Goal: Entertainment & Leisure: Browse casually

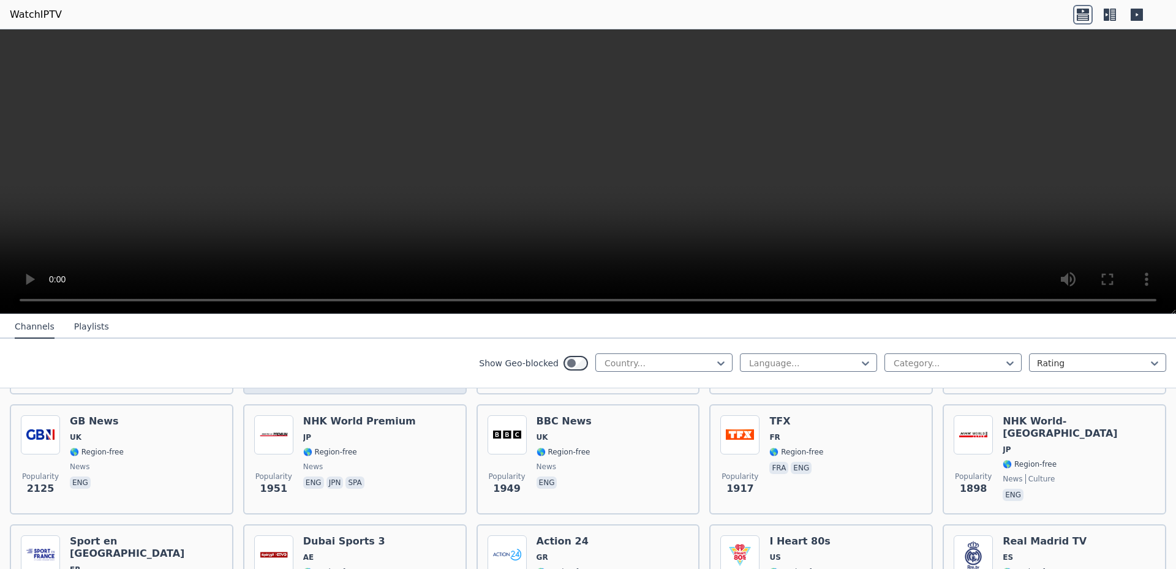
scroll to position [735, 0]
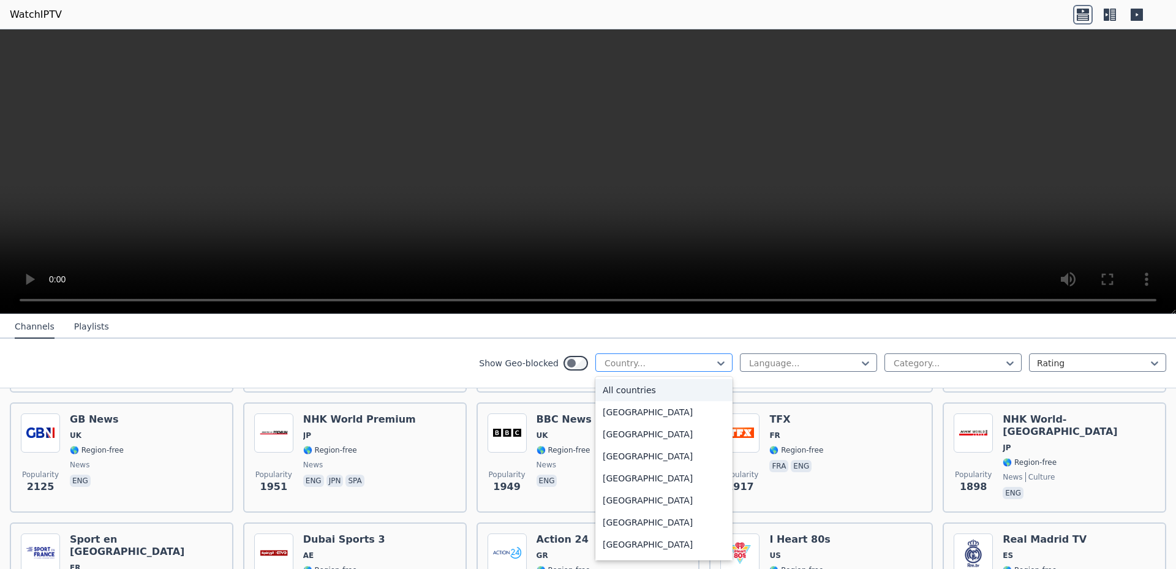
click at [674, 364] on div at bounding box center [658, 363] width 111 height 12
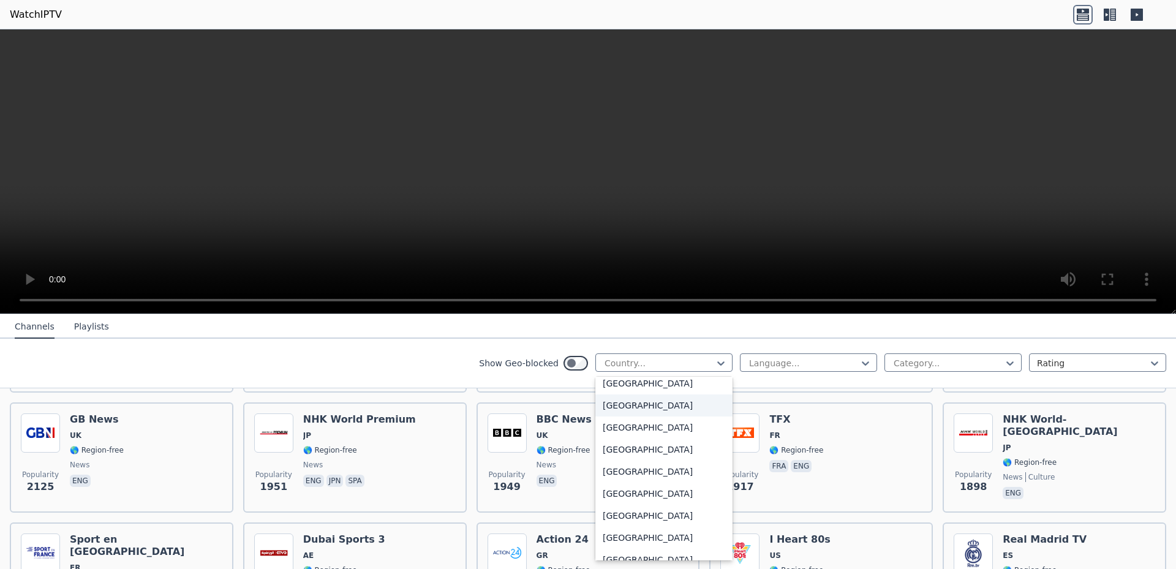
scroll to position [3614, 0]
click at [620, 515] on div "[GEOGRAPHIC_DATA]" at bounding box center [663, 515] width 137 height 22
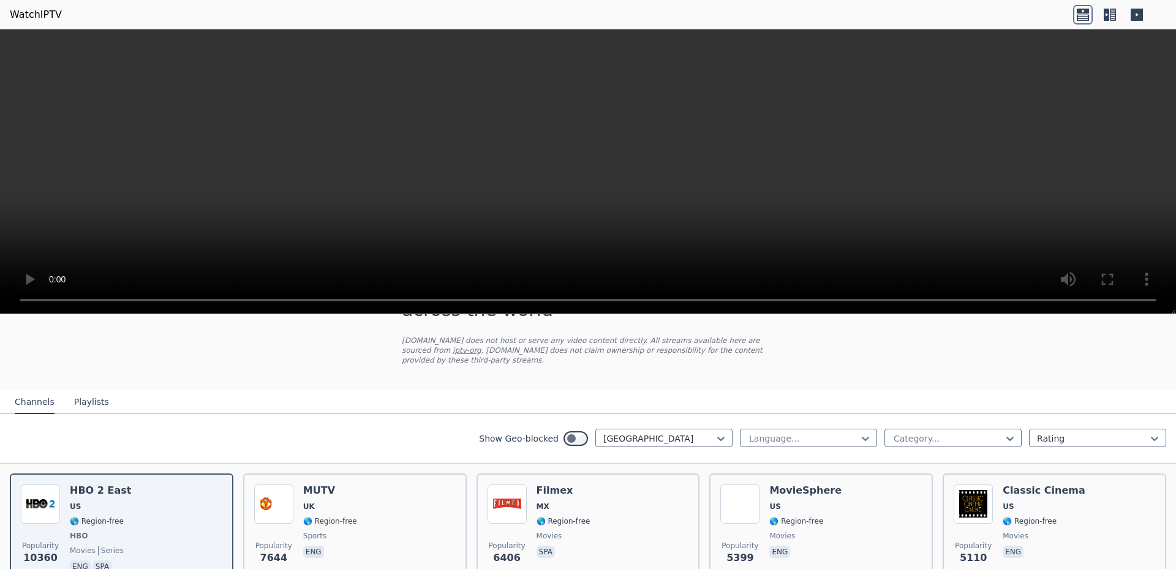
scroll to position [123, 0]
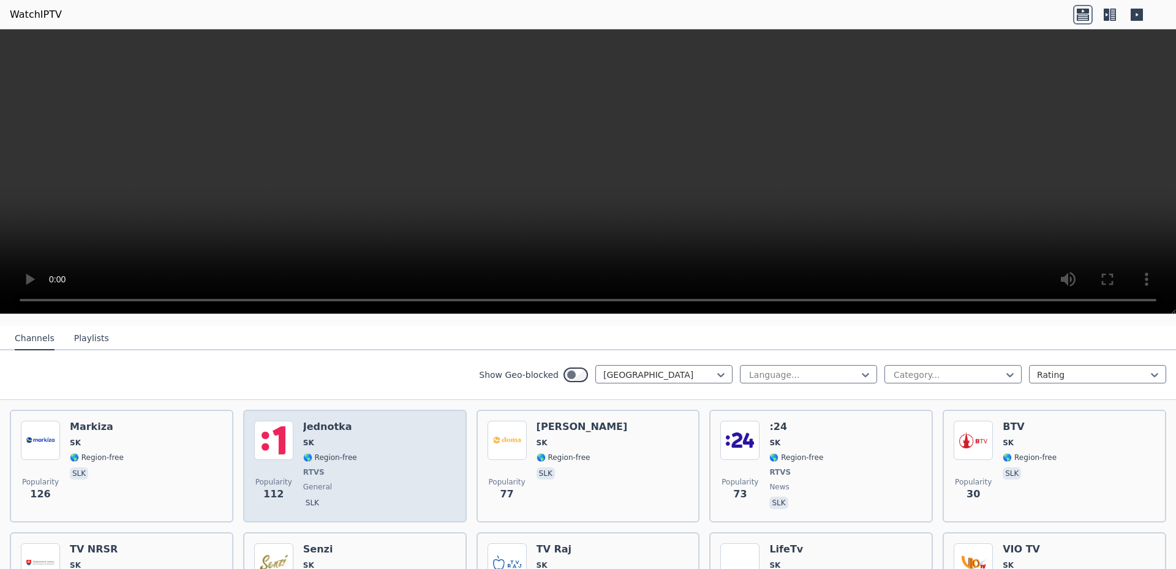
click at [343, 438] on span "SK" at bounding box center [330, 443] width 54 height 10
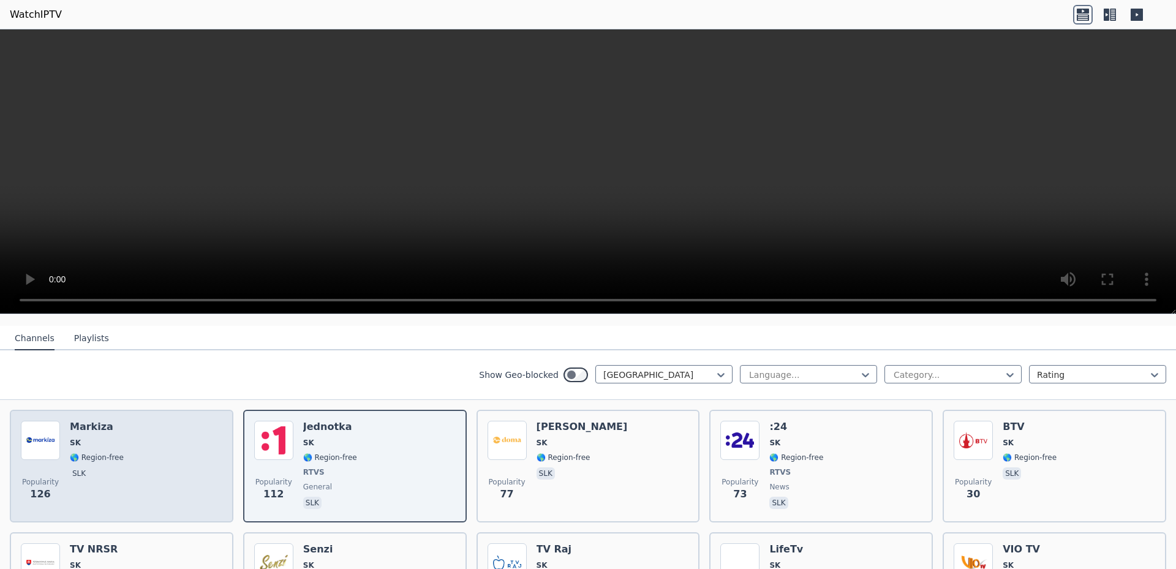
click at [171, 436] on div "Popularity 126 Markiza SK 🌎 Region-free slk" at bounding box center [122, 466] width 202 height 91
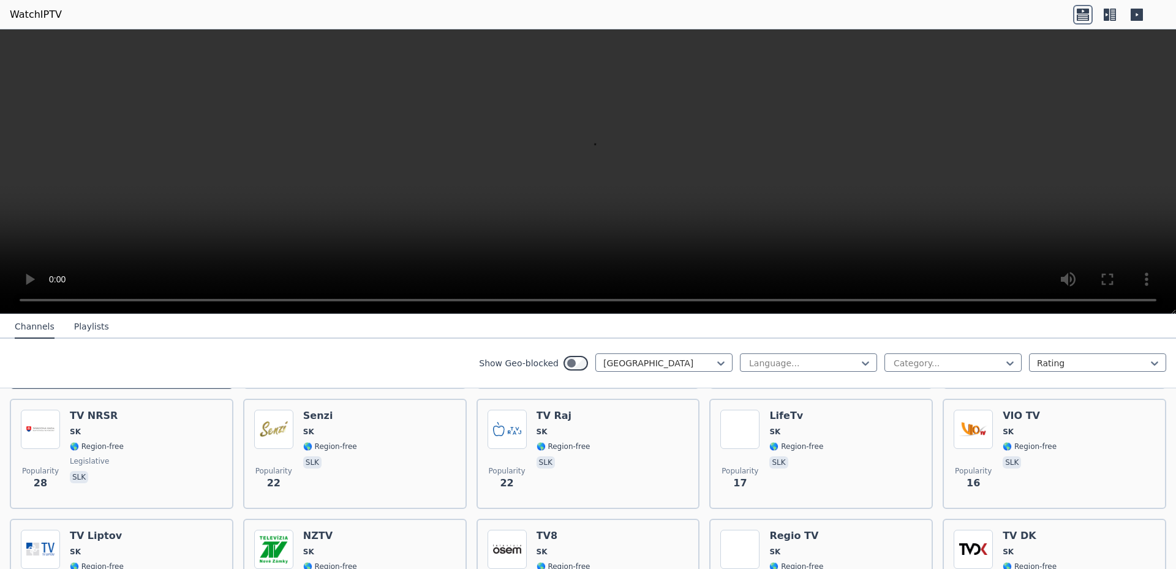
scroll to position [245, 0]
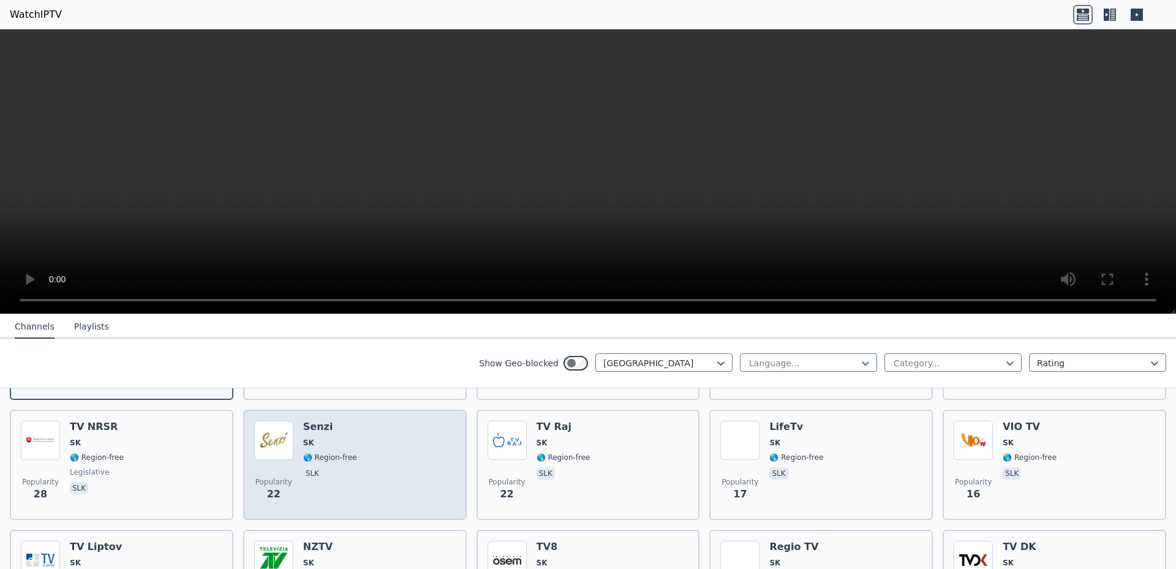
click at [391, 477] on div "Popularity 22 Senzi SK 🌎 Region-free slk" at bounding box center [355, 465] width 202 height 88
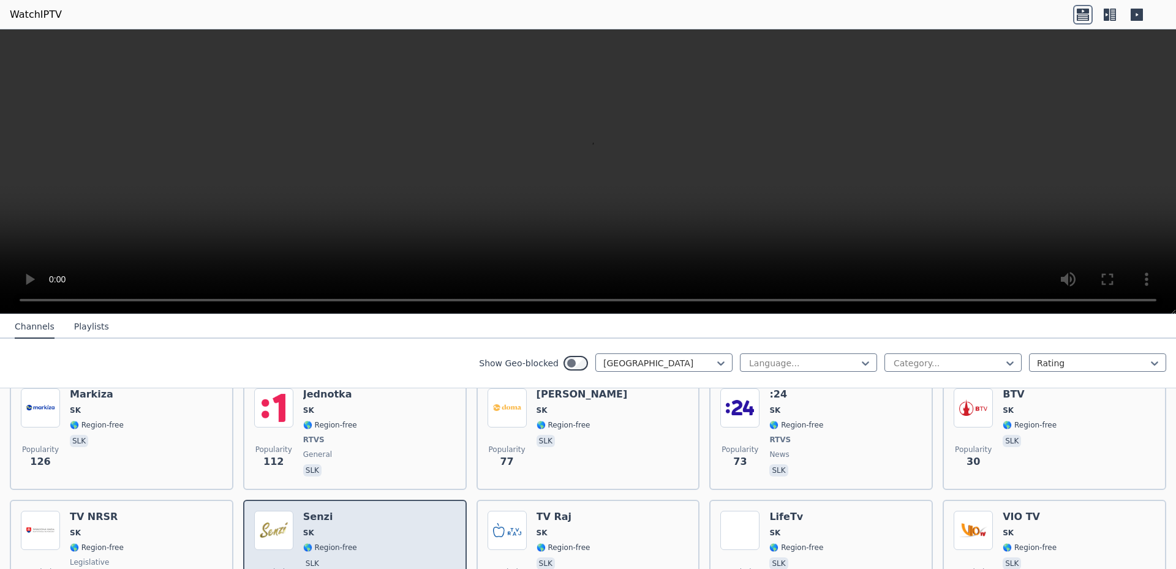
scroll to position [123, 0]
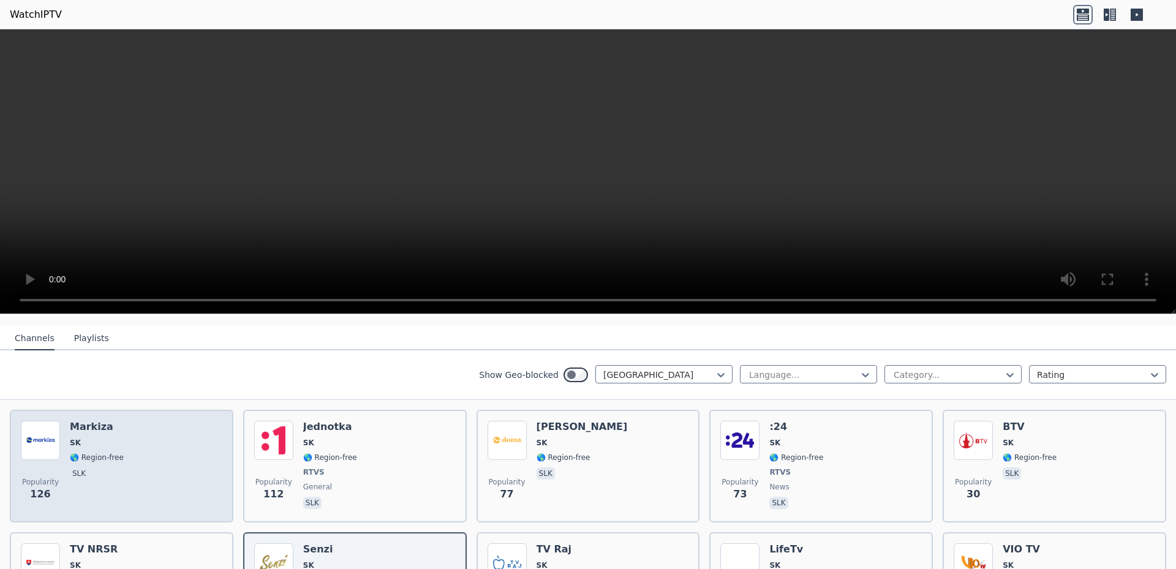
click at [184, 434] on div "Popularity 126 Markiza SK 🌎 Region-free slk" at bounding box center [122, 466] width 202 height 91
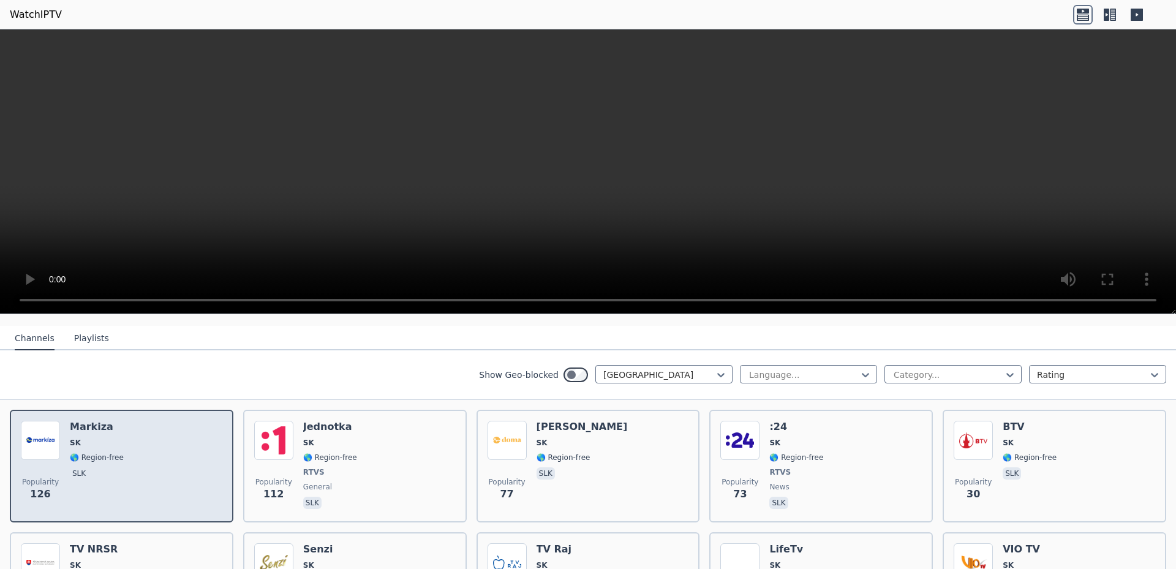
click at [182, 434] on div "Popularity 126 Markiza SK 🌎 Region-free slk" at bounding box center [122, 466] width 202 height 91
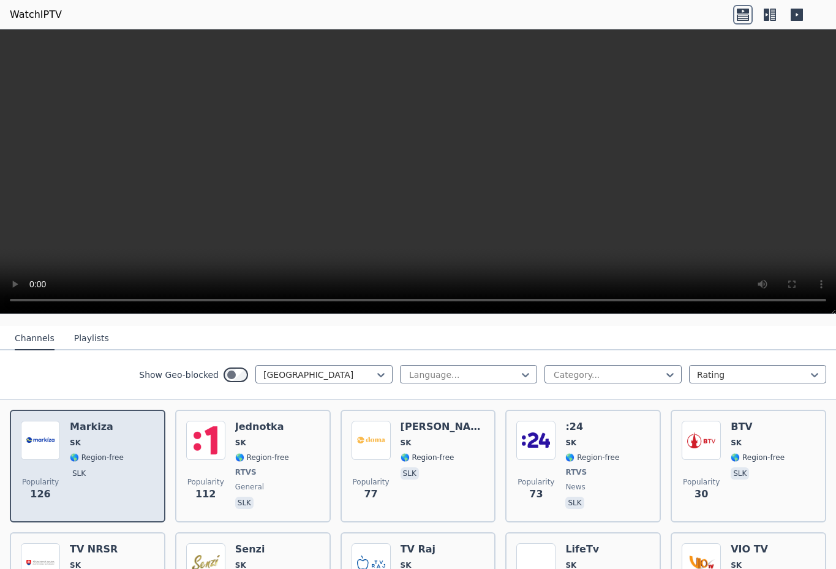
click at [72, 438] on span "SK" at bounding box center [75, 443] width 11 height 10
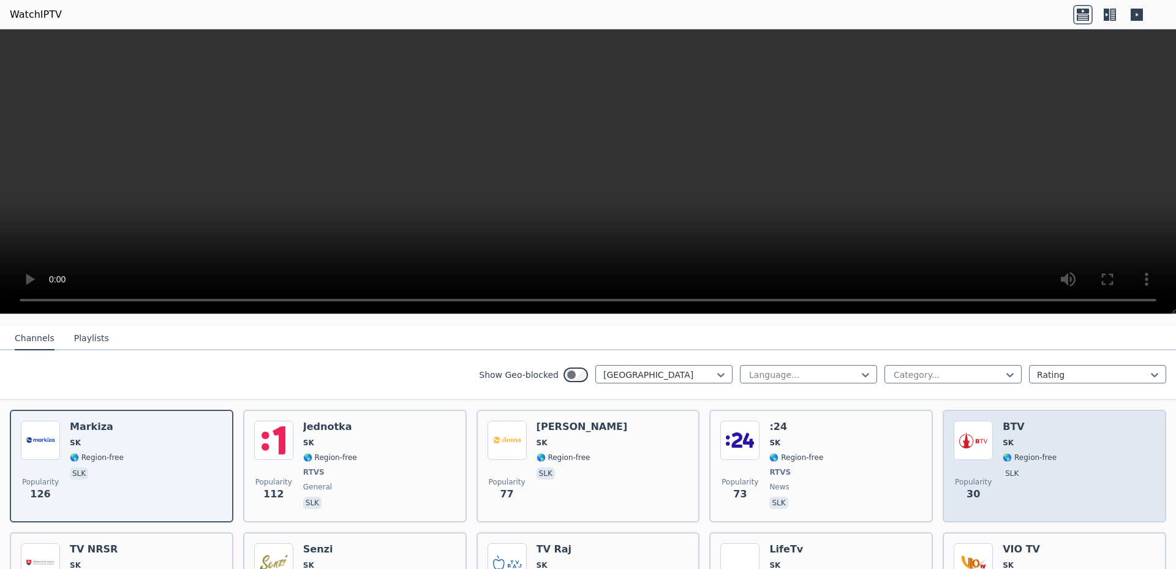
click at [990, 440] on div "Popularity 30 BTV SK 🌎 Region-free slk" at bounding box center [1055, 466] width 202 height 91
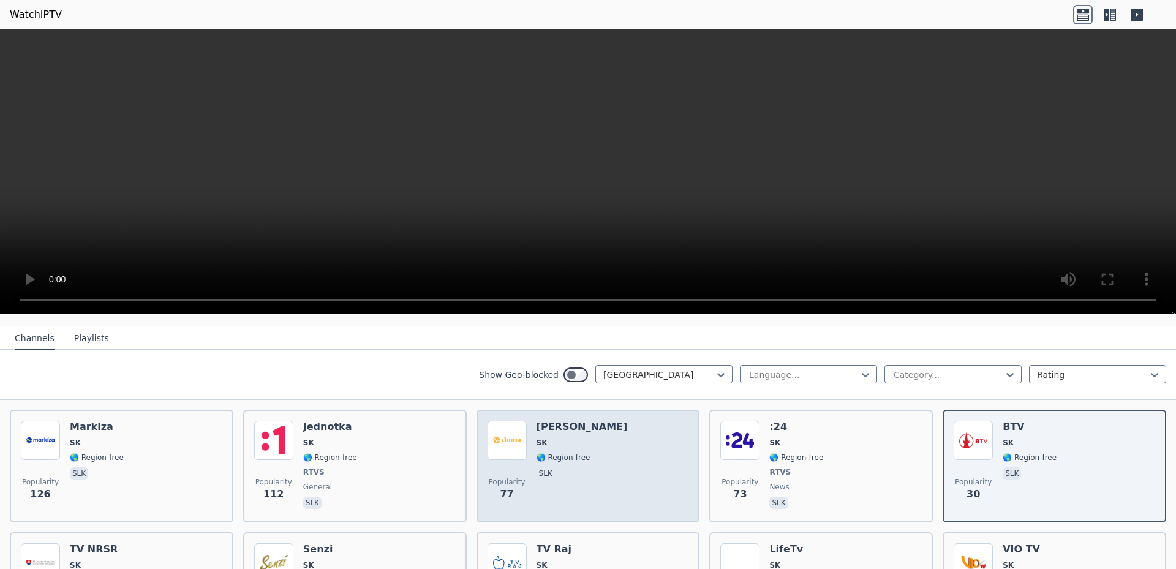
click at [634, 439] on div "Popularity 77 Markiza Doma SK 🌎 Region-free slk" at bounding box center [589, 466] width 202 height 91
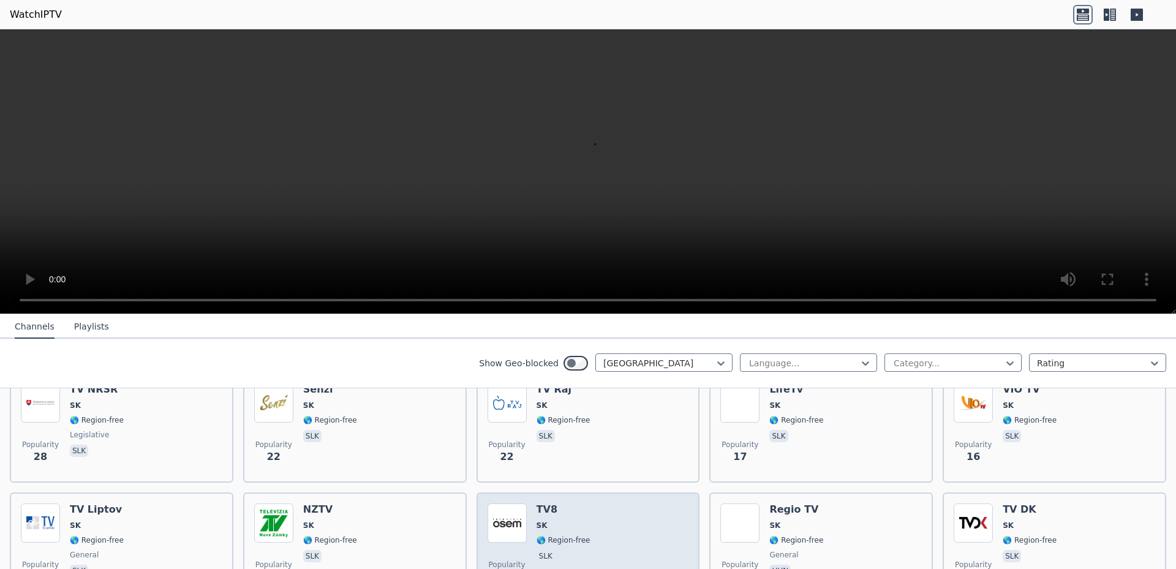
scroll to position [368, 0]
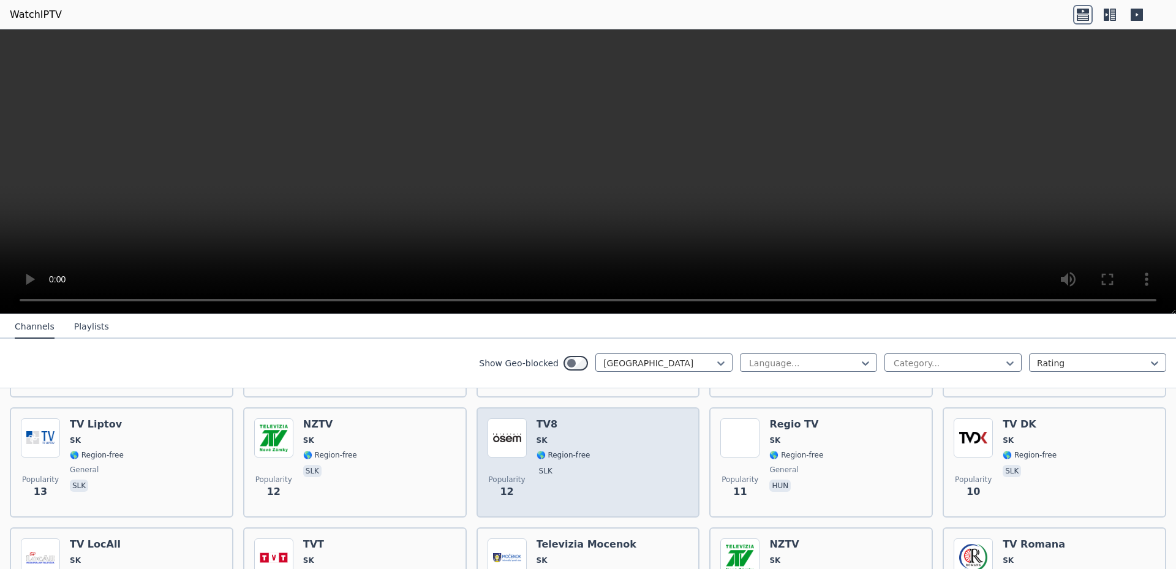
click at [652, 428] on div "Popularity 12 TV8 SK 🌎 Region-free slk" at bounding box center [589, 462] width 202 height 88
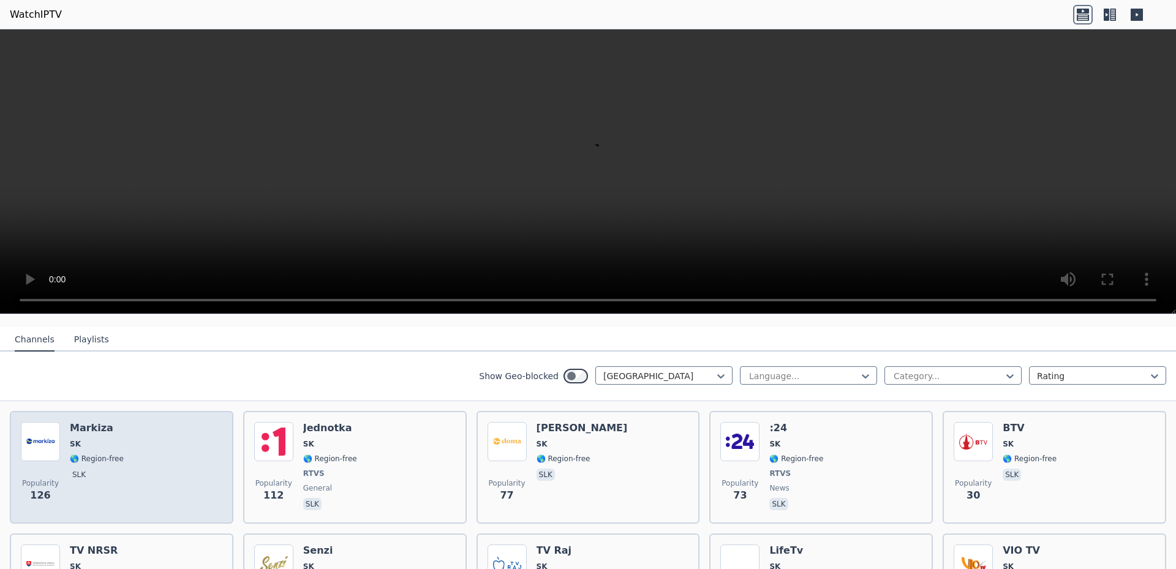
scroll to position [123, 0]
click at [153, 440] on div "Popularity 126 Markiza SK 🌎 Region-free slk" at bounding box center [122, 466] width 202 height 91
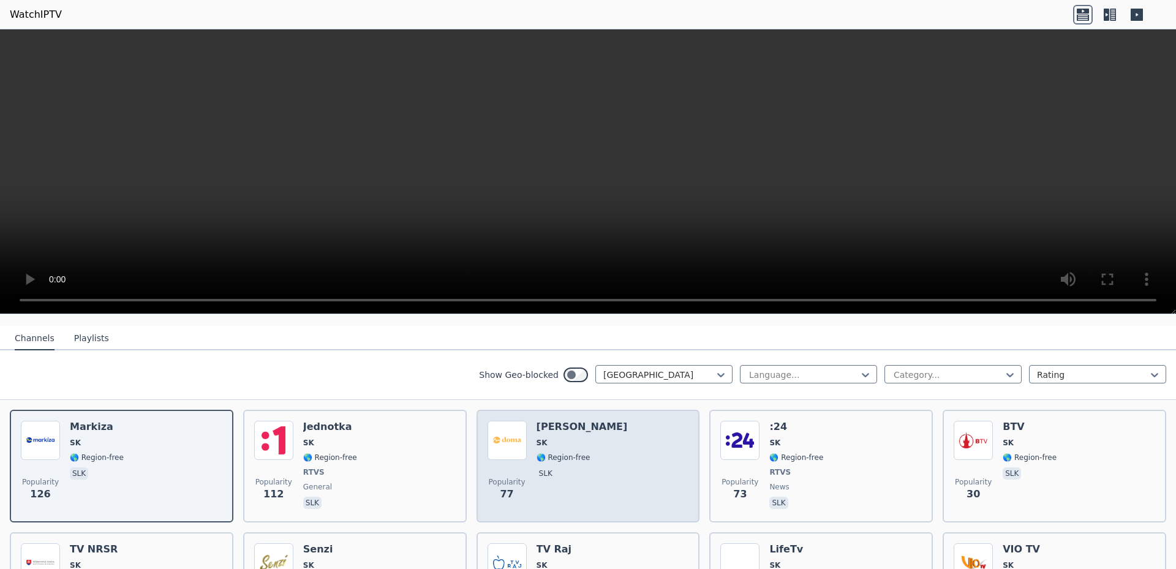
click at [674, 441] on div "Popularity 77 Markiza Doma SK 🌎 Region-free slk" at bounding box center [589, 466] width 202 height 91
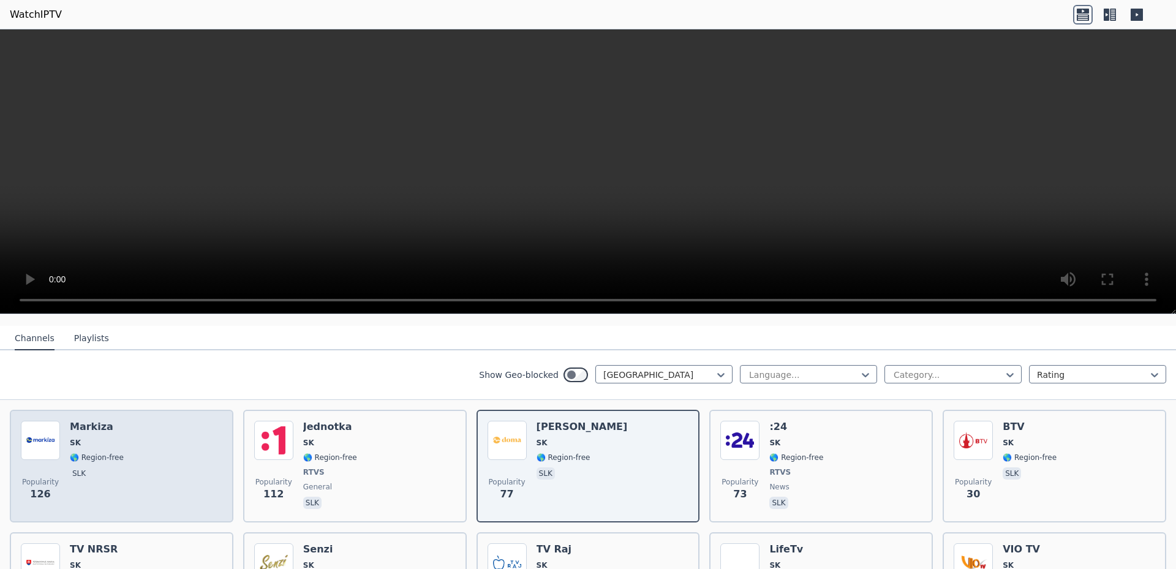
click at [149, 437] on div "Popularity 126 Markiza SK 🌎 Region-free slk" at bounding box center [122, 466] width 202 height 91
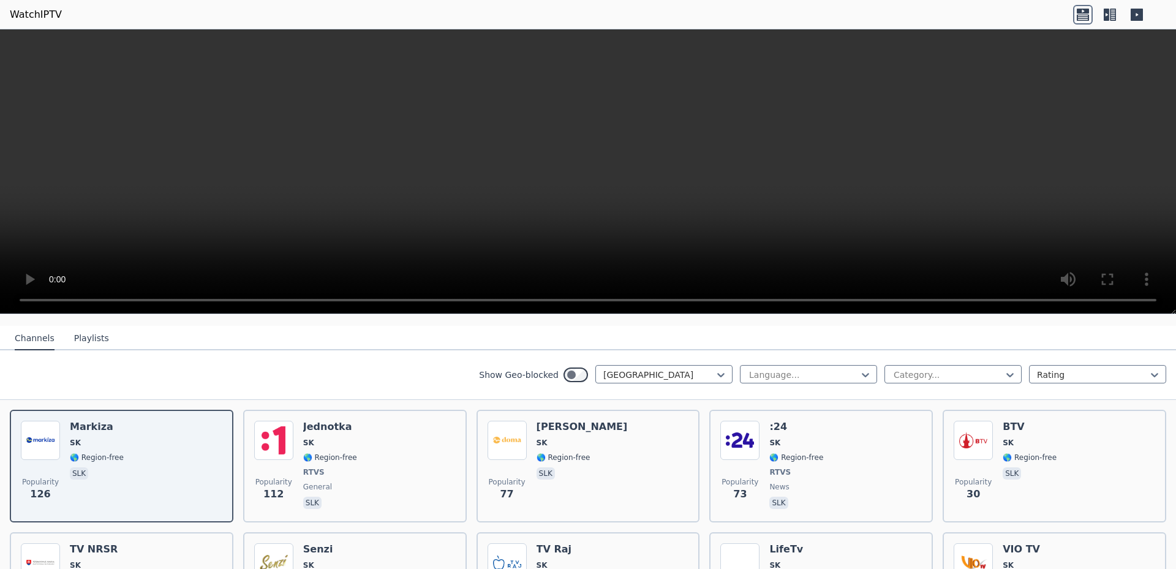
click at [579, 370] on div "Show Geo-blocked [GEOGRAPHIC_DATA]" at bounding box center [606, 375] width 254 height 20
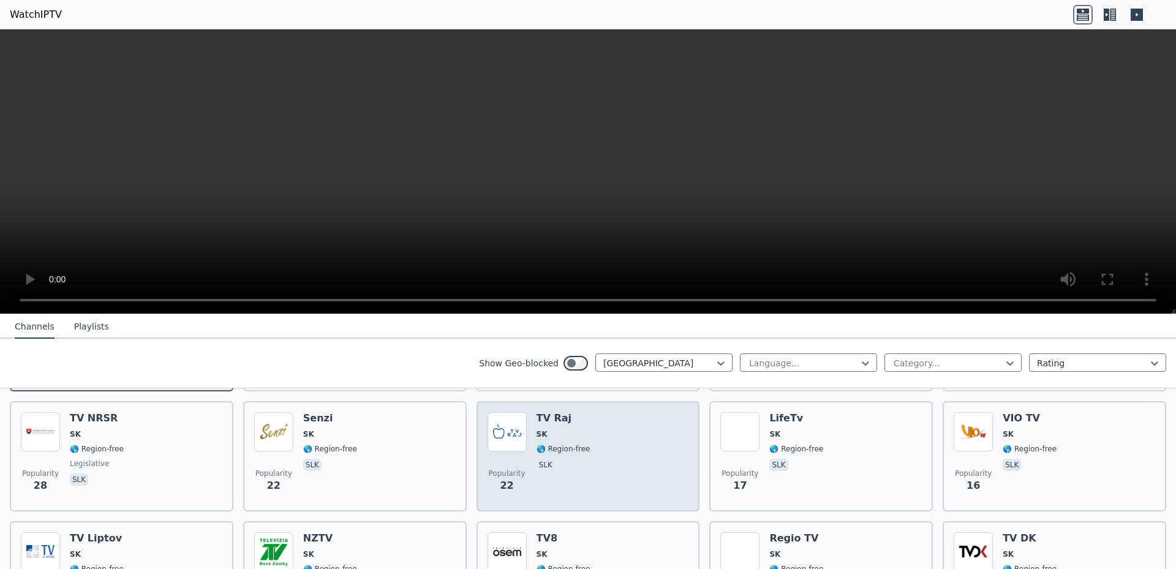
scroll to position [108, 0]
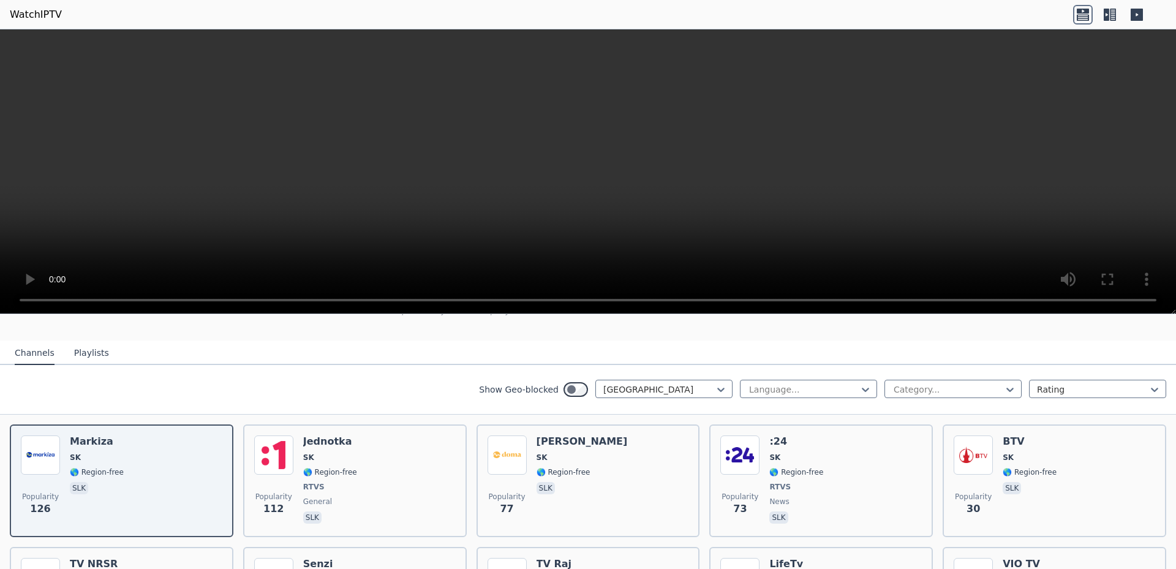
click at [1116, 20] on icon at bounding box center [1110, 15] width 20 height 20
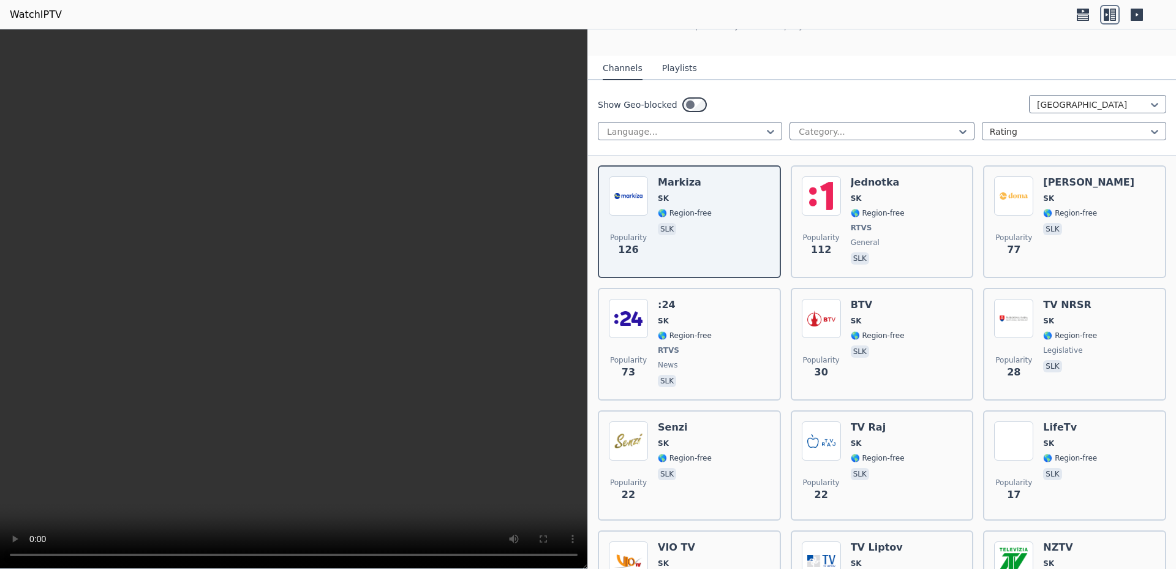
click at [1142, 8] on icon at bounding box center [1137, 15] width 20 height 20
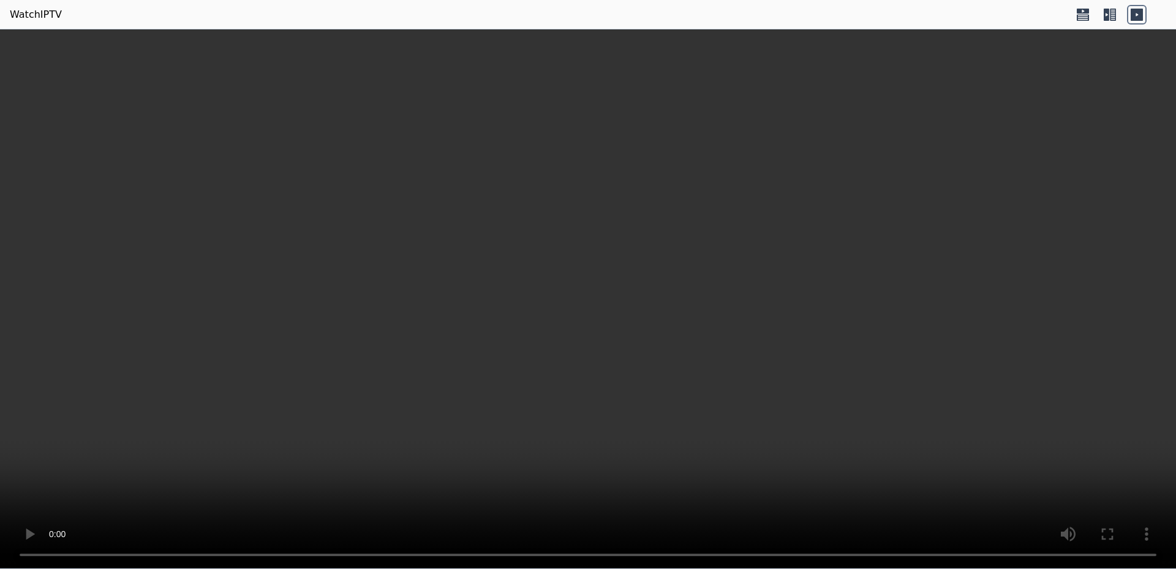
click at [1084, 15] on icon at bounding box center [1083, 15] width 20 height 20
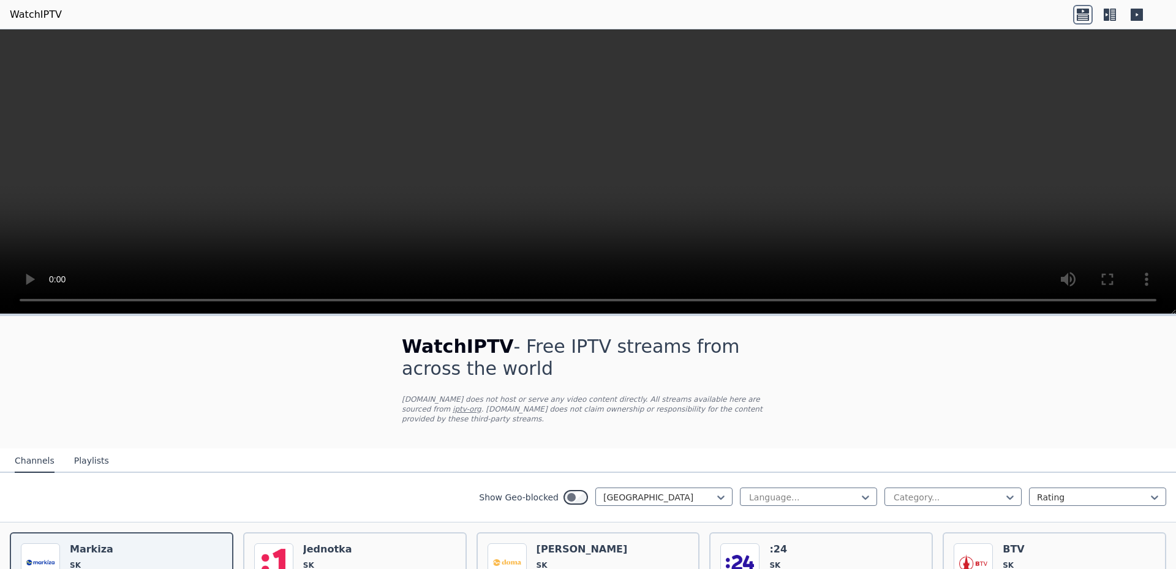
click at [481, 405] on link "iptv-org" at bounding box center [467, 409] width 29 height 9
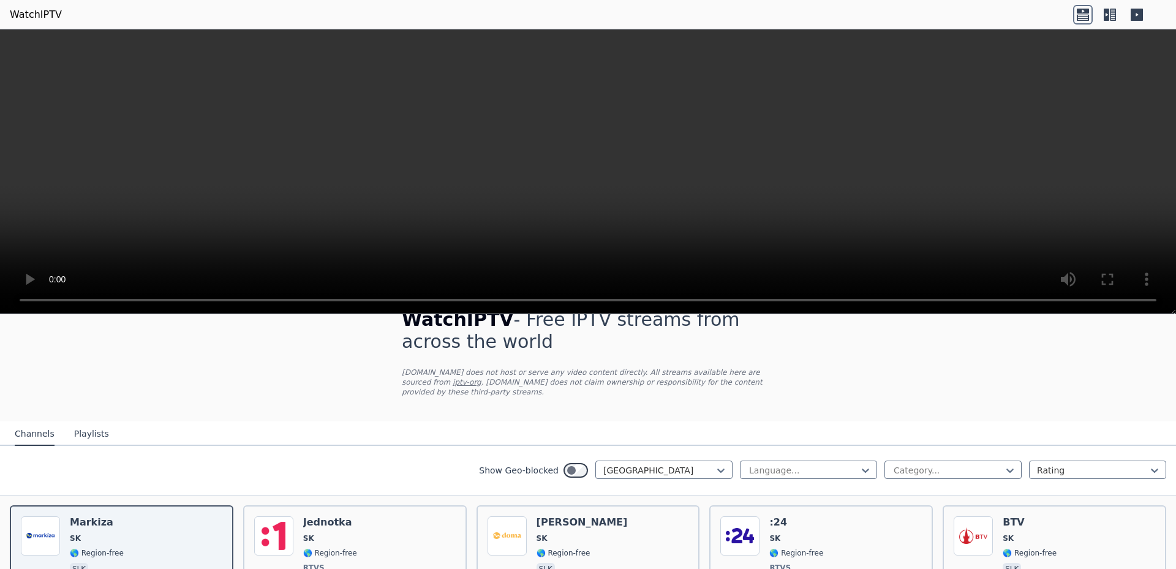
scroll to position [123, 0]
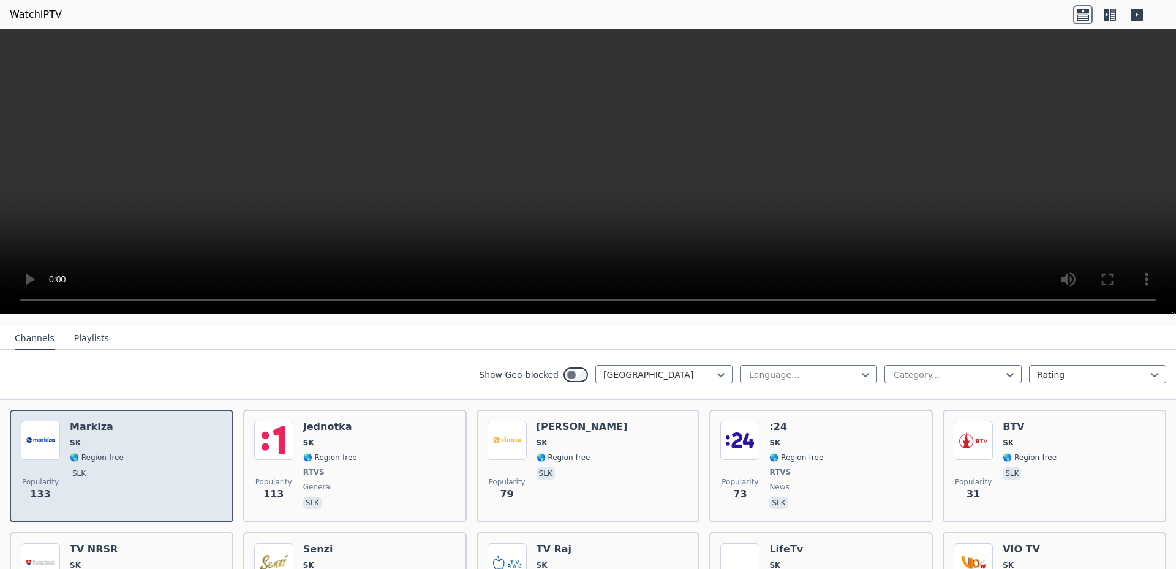
click at [131, 434] on div "Popularity 133 Markiza SK 🌎 Region-free slk" at bounding box center [122, 466] width 202 height 91
click at [132, 434] on div "Popularity 133 Markiza SK 🌎 Region-free slk" at bounding box center [122, 466] width 202 height 91
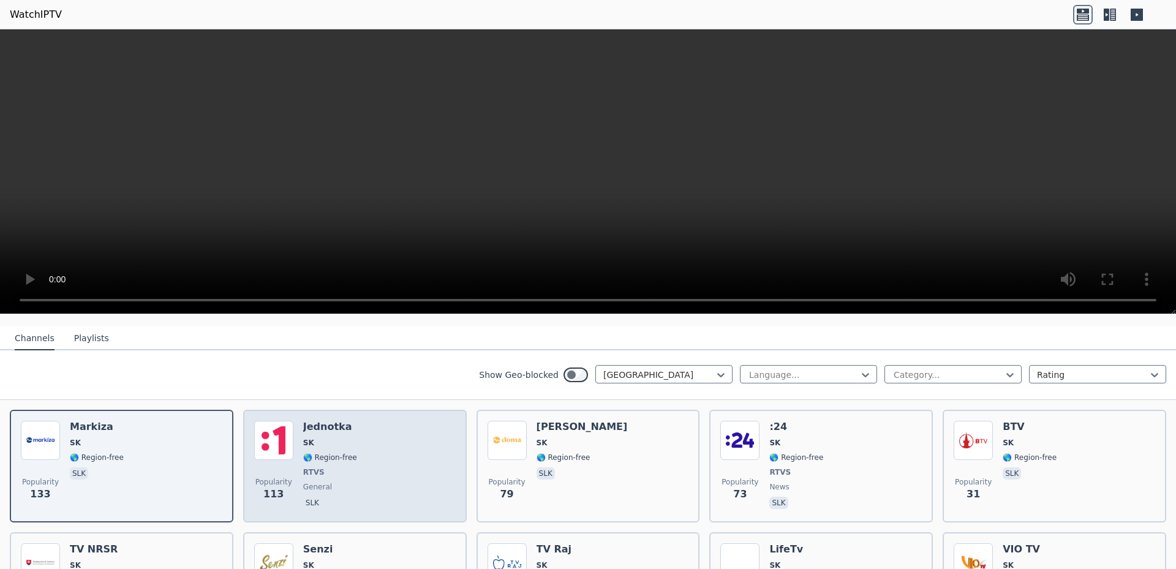
click at [368, 434] on div "Popularity 113 Jednotka SK 🌎 Region-free RTVS general slk" at bounding box center [355, 466] width 202 height 91
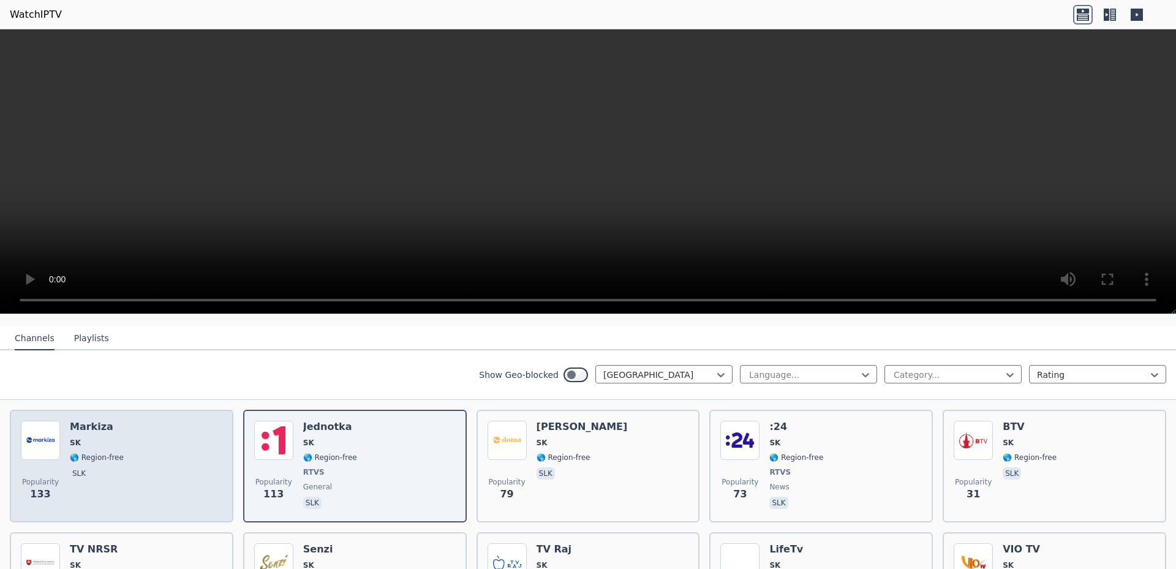
click at [183, 450] on div "Popularity 133 Markiza SK 🌎 Region-free slk" at bounding box center [122, 466] width 202 height 91
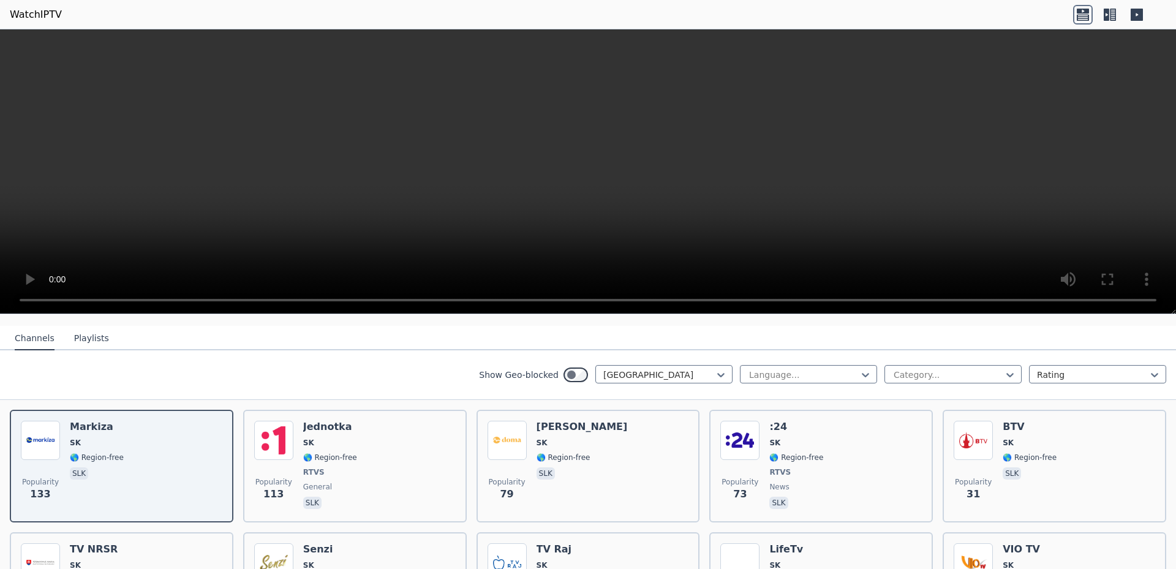
click at [31, 15] on link "WatchIPTV" at bounding box center [36, 14] width 52 height 15
click at [34, 10] on link "WatchIPTV" at bounding box center [36, 14] width 52 height 15
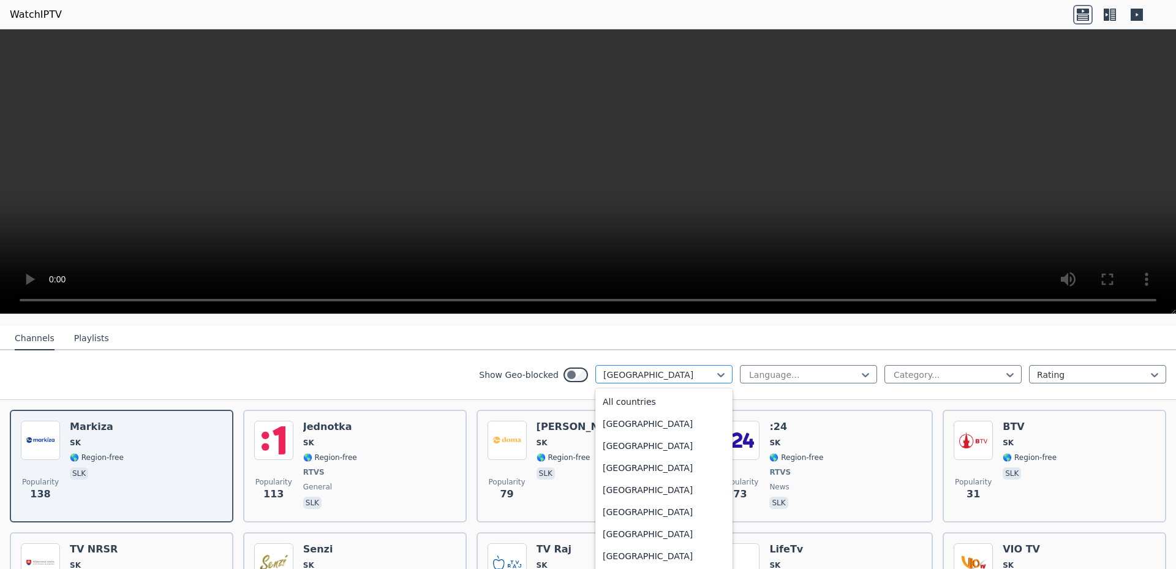
click at [614, 369] on div at bounding box center [658, 375] width 111 height 12
click at [624, 468] on div "[GEOGRAPHIC_DATA]" at bounding box center [663, 475] width 137 height 22
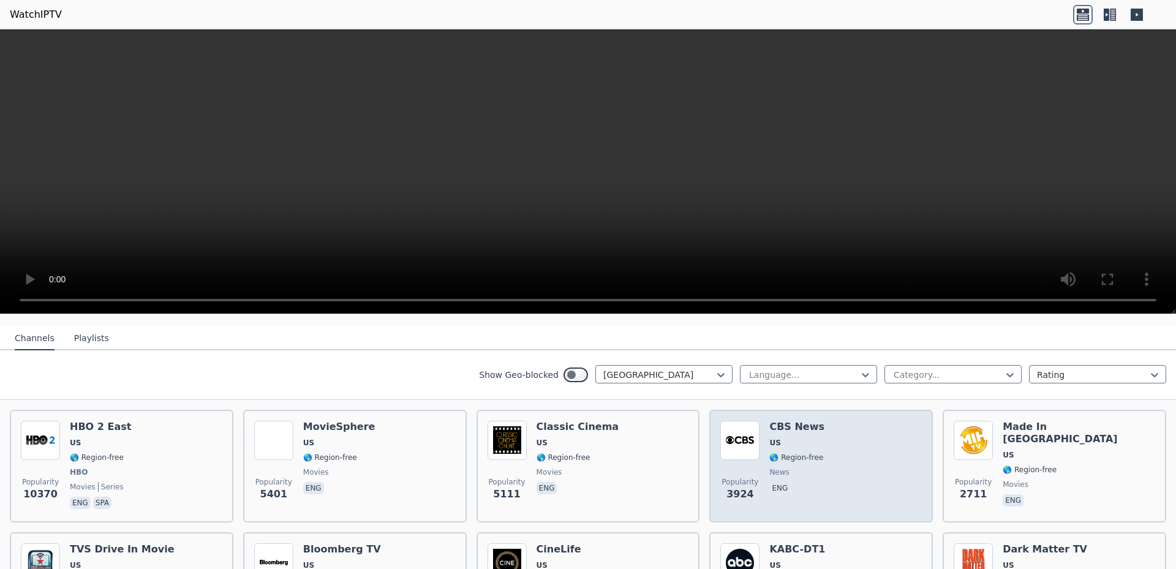
click at [849, 484] on div "Popularity 3924 CBS News US 🌎 Region-free news eng" at bounding box center [821, 466] width 202 height 91
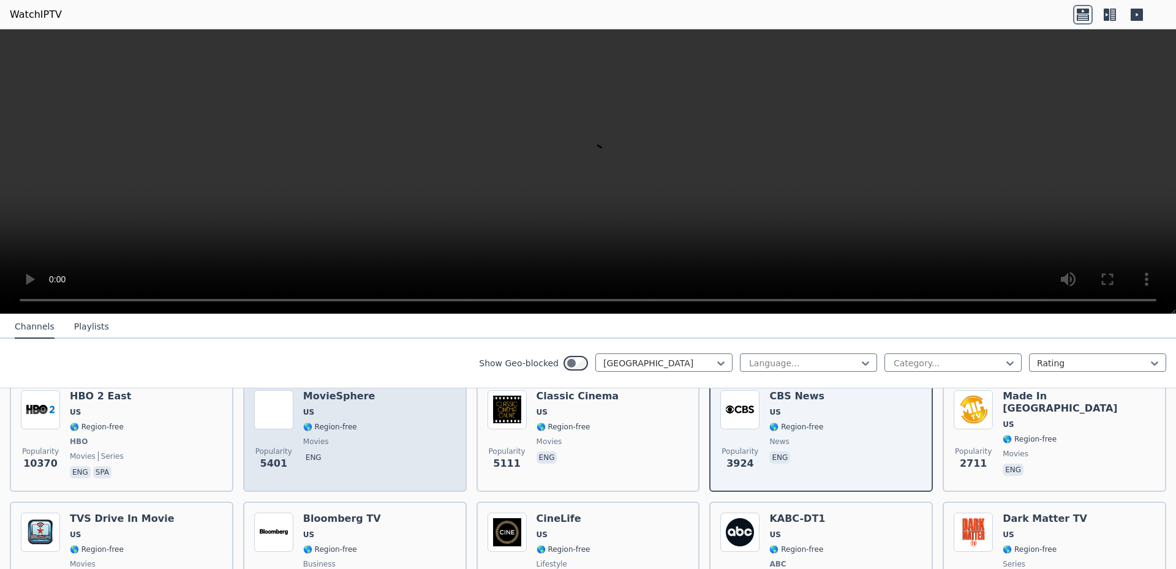
scroll to position [123, 0]
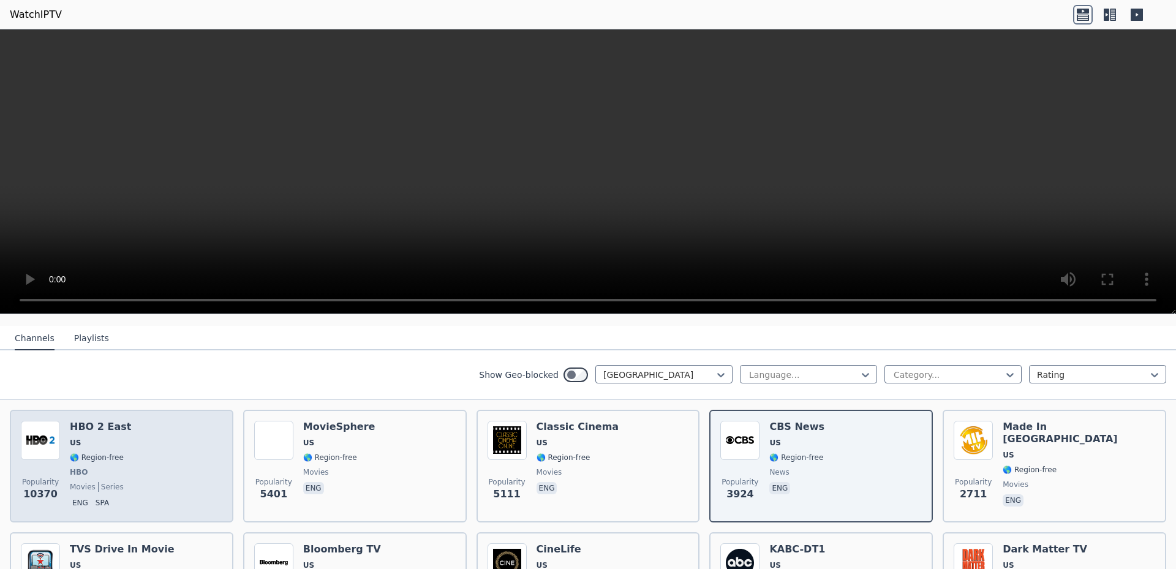
click at [166, 455] on div "Popularity 10370 HBO 2 East US 🌎 Region-free HBO movies series eng spa" at bounding box center [122, 466] width 202 height 91
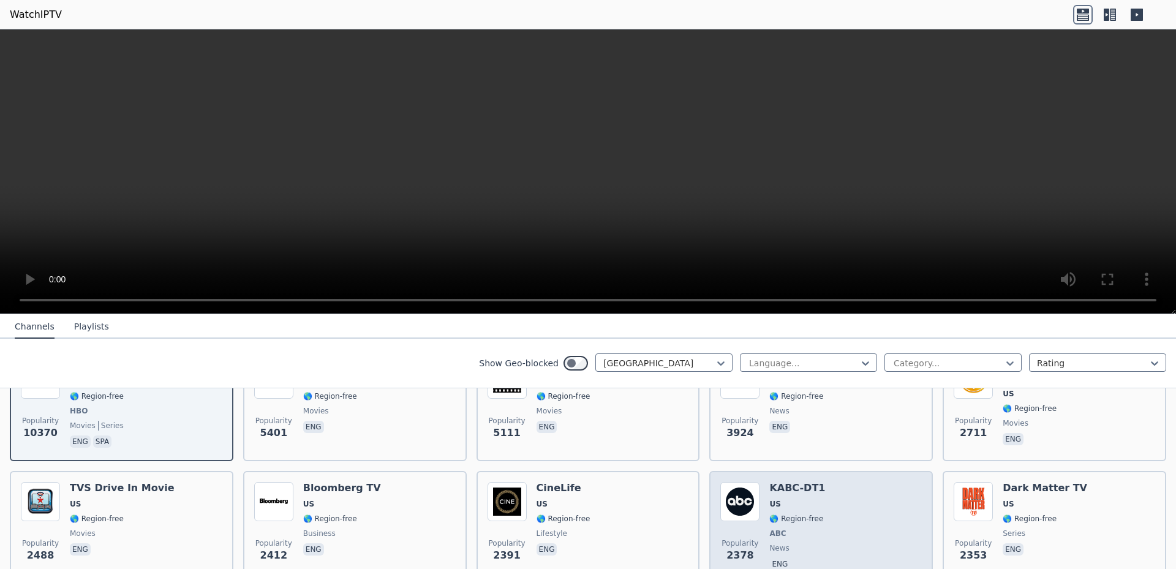
click at [803, 499] on span "US" at bounding box center [797, 504] width 56 height 10
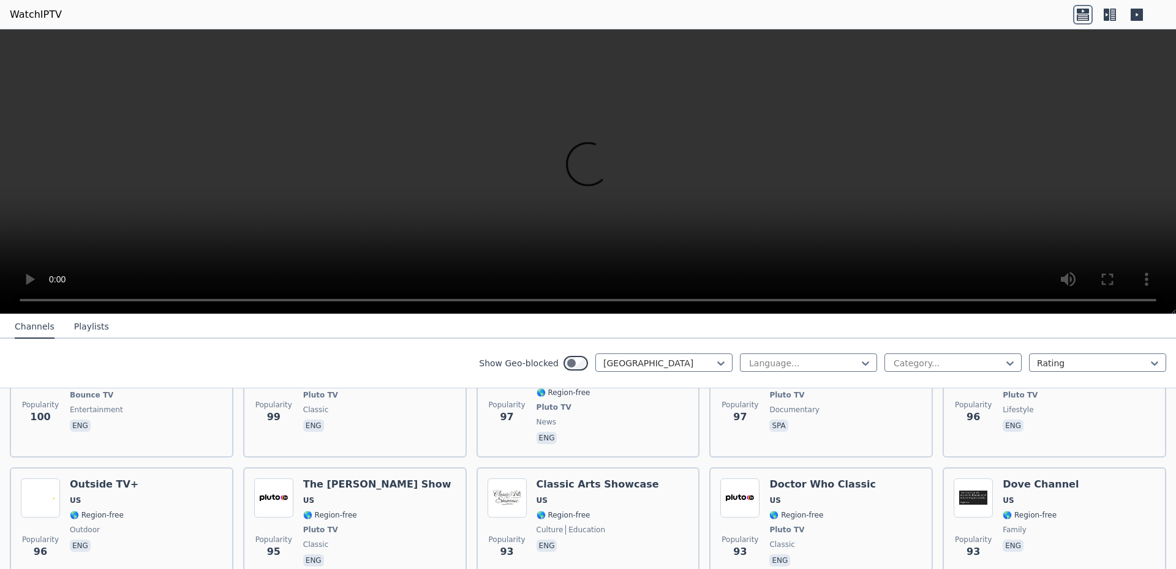
scroll to position [6117, 0]
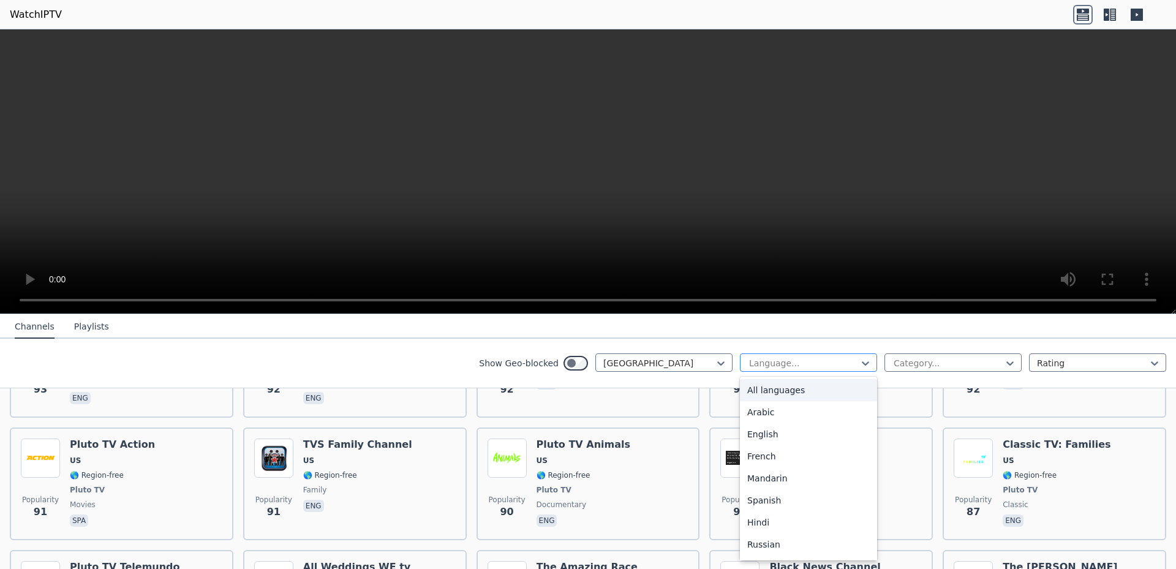
click at [847, 367] on div at bounding box center [803, 363] width 111 height 12
click at [940, 365] on div at bounding box center [947, 363] width 111 height 12
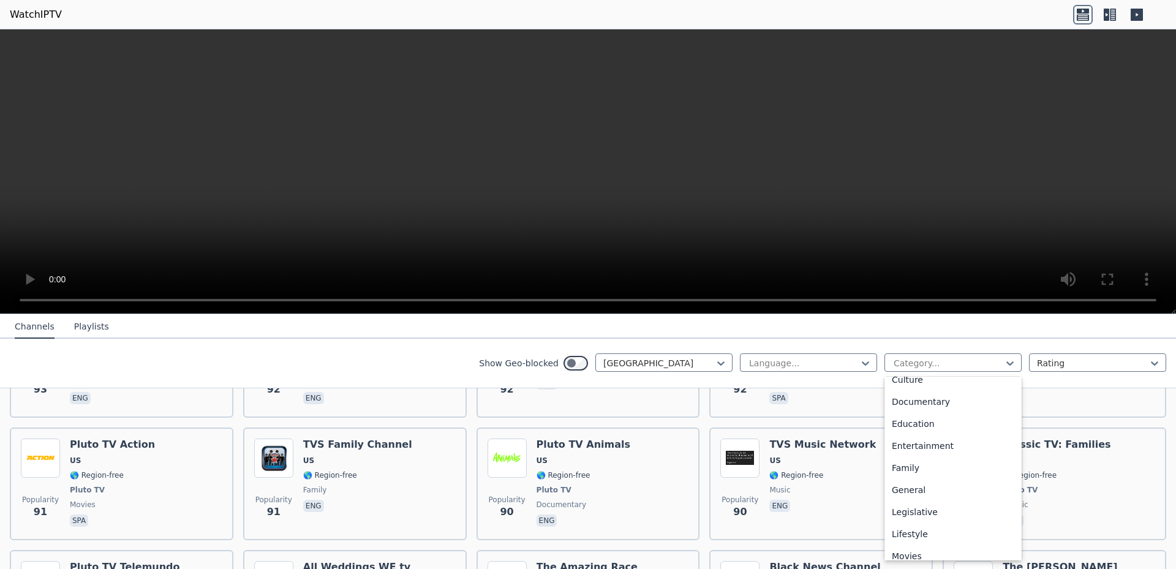
scroll to position [245, 0]
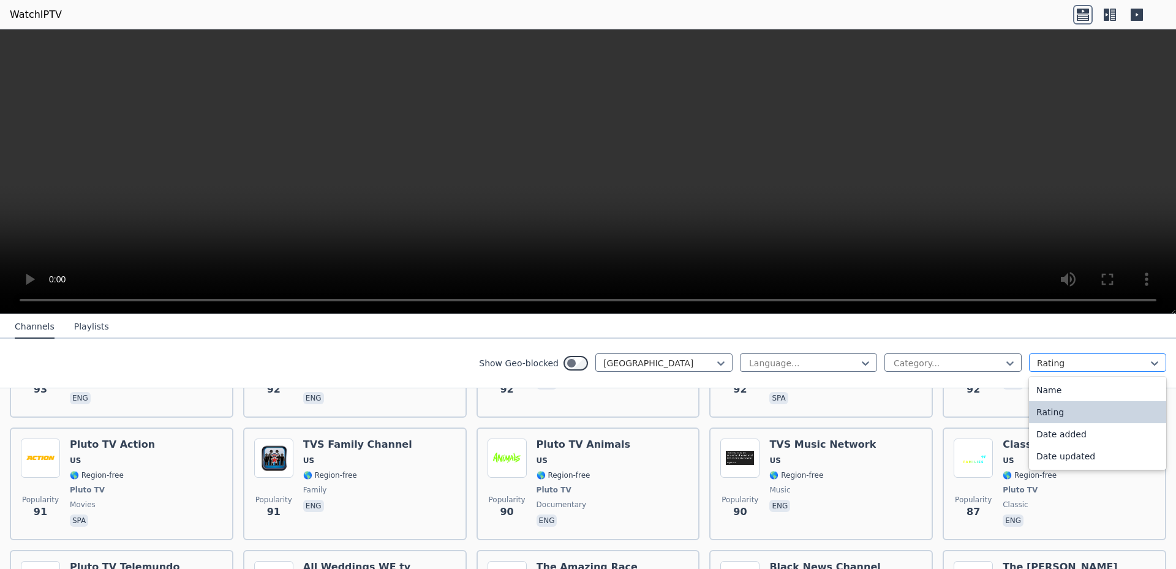
click at [1038, 367] on div at bounding box center [1092, 363] width 111 height 12
click at [372, 360] on div "Show Geo-blocked [GEOGRAPHIC_DATA] Language... Category... 4 results available.…" at bounding box center [588, 364] width 1176 height 50
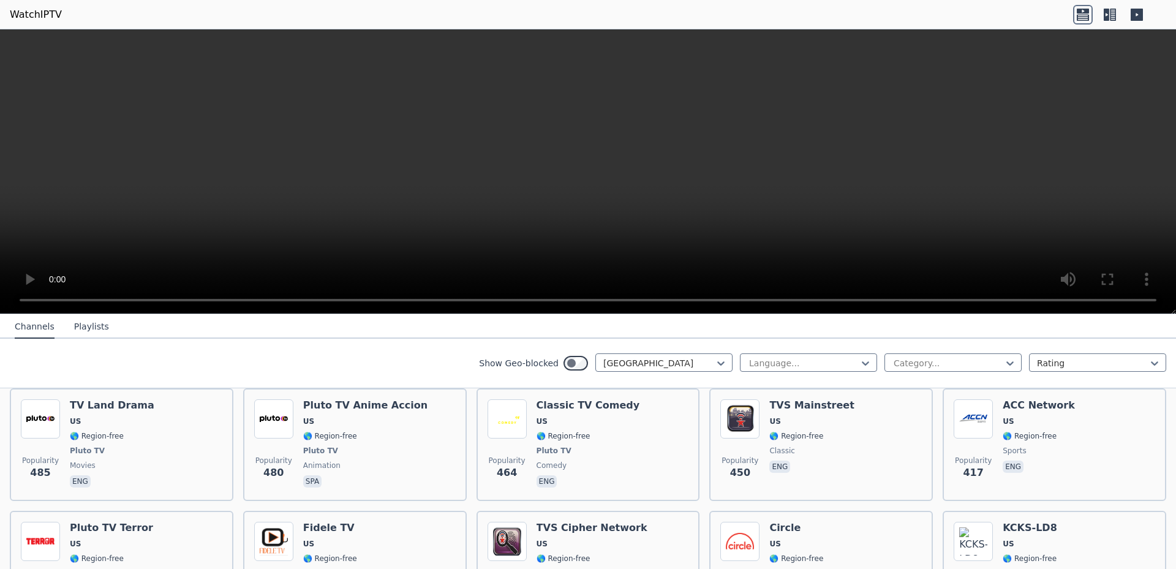
scroll to position [2013, 0]
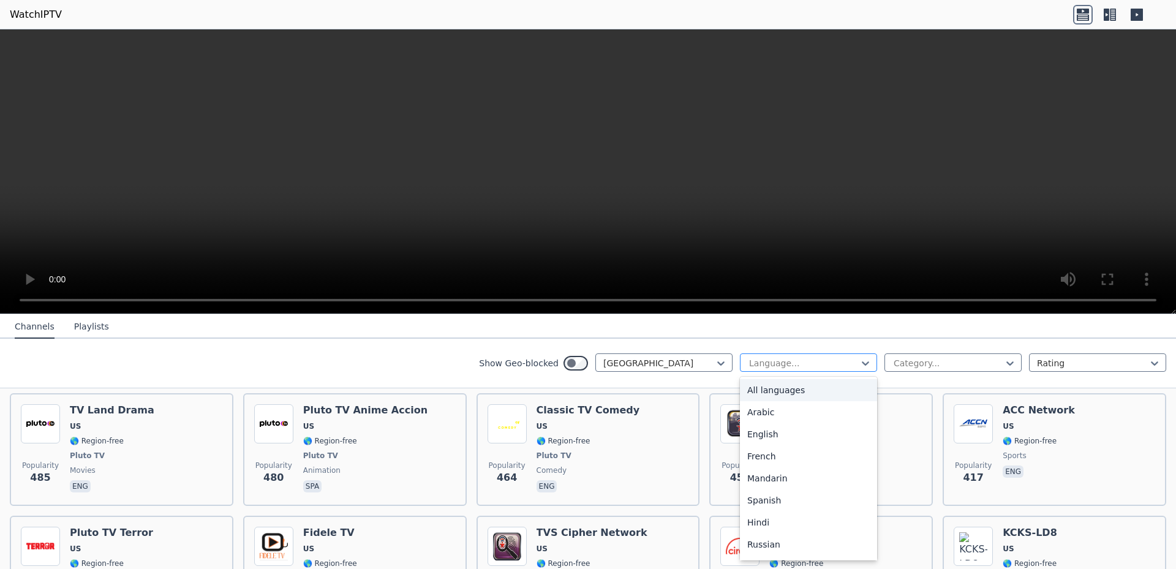
click at [772, 365] on div at bounding box center [803, 363] width 111 height 12
click at [892, 367] on div at bounding box center [947, 363] width 111 height 12
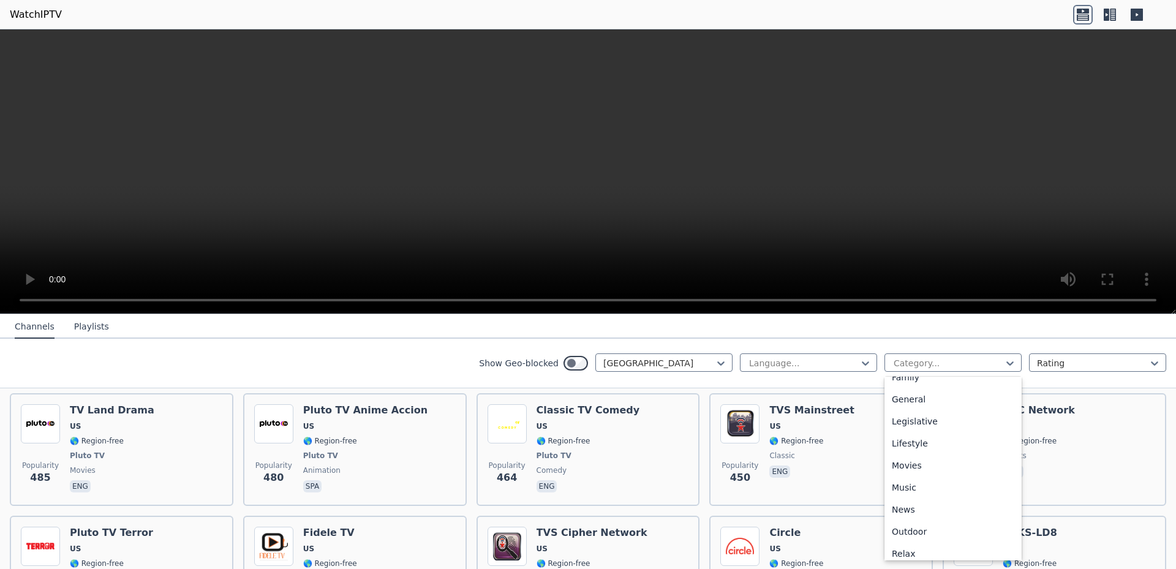
scroll to position [233, 0]
click at [897, 532] on div "News" at bounding box center [952, 532] width 137 height 22
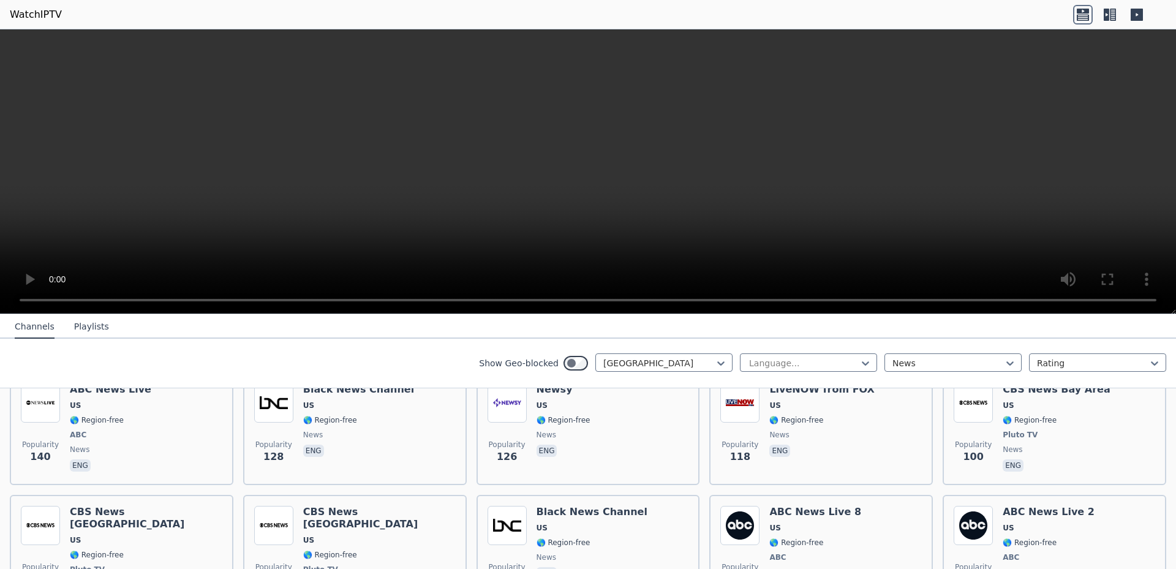
scroll to position [666, 0]
